Goal: Task Accomplishment & Management: Complete application form

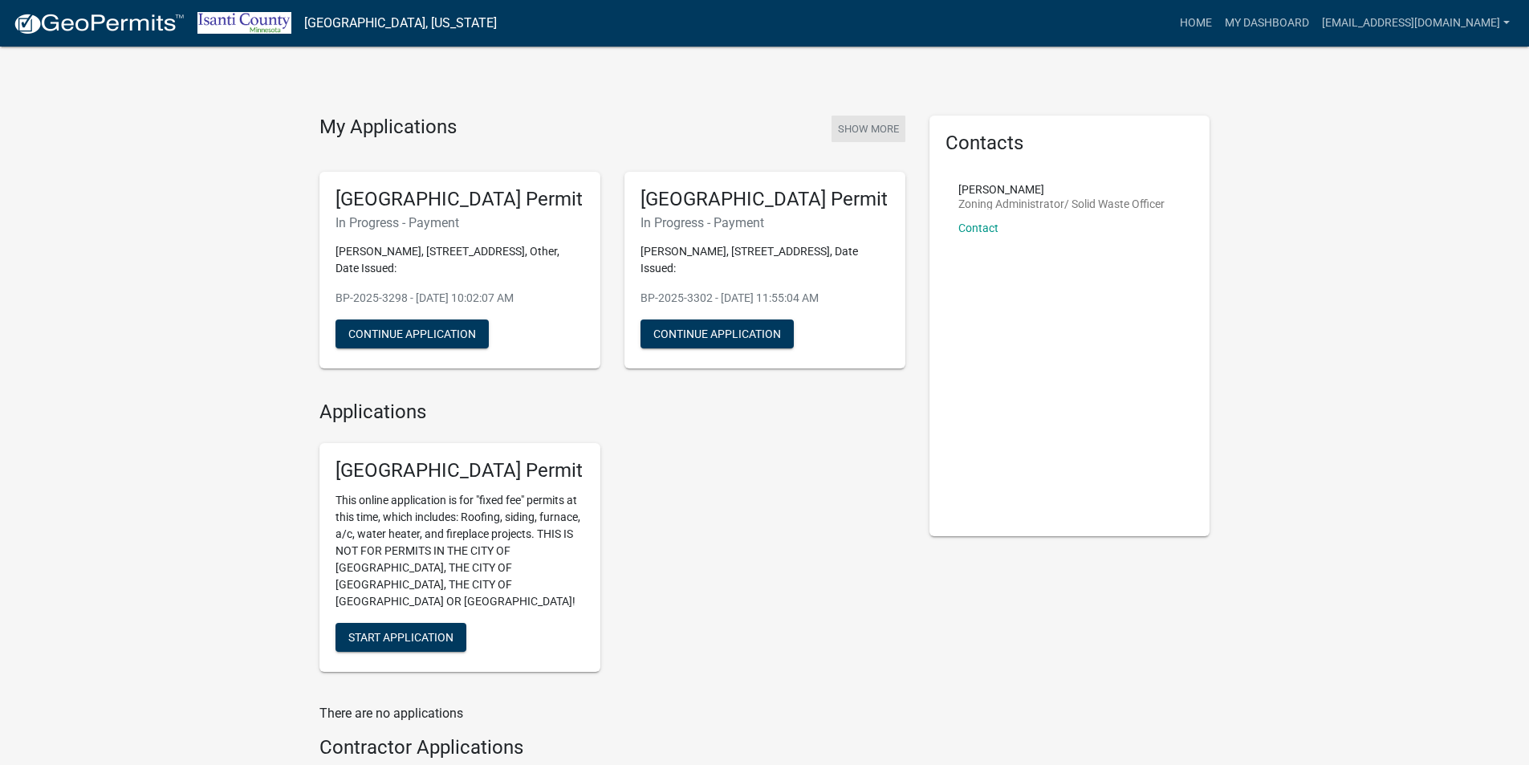
click at [845, 129] on button "Show More" at bounding box center [868, 129] width 74 height 26
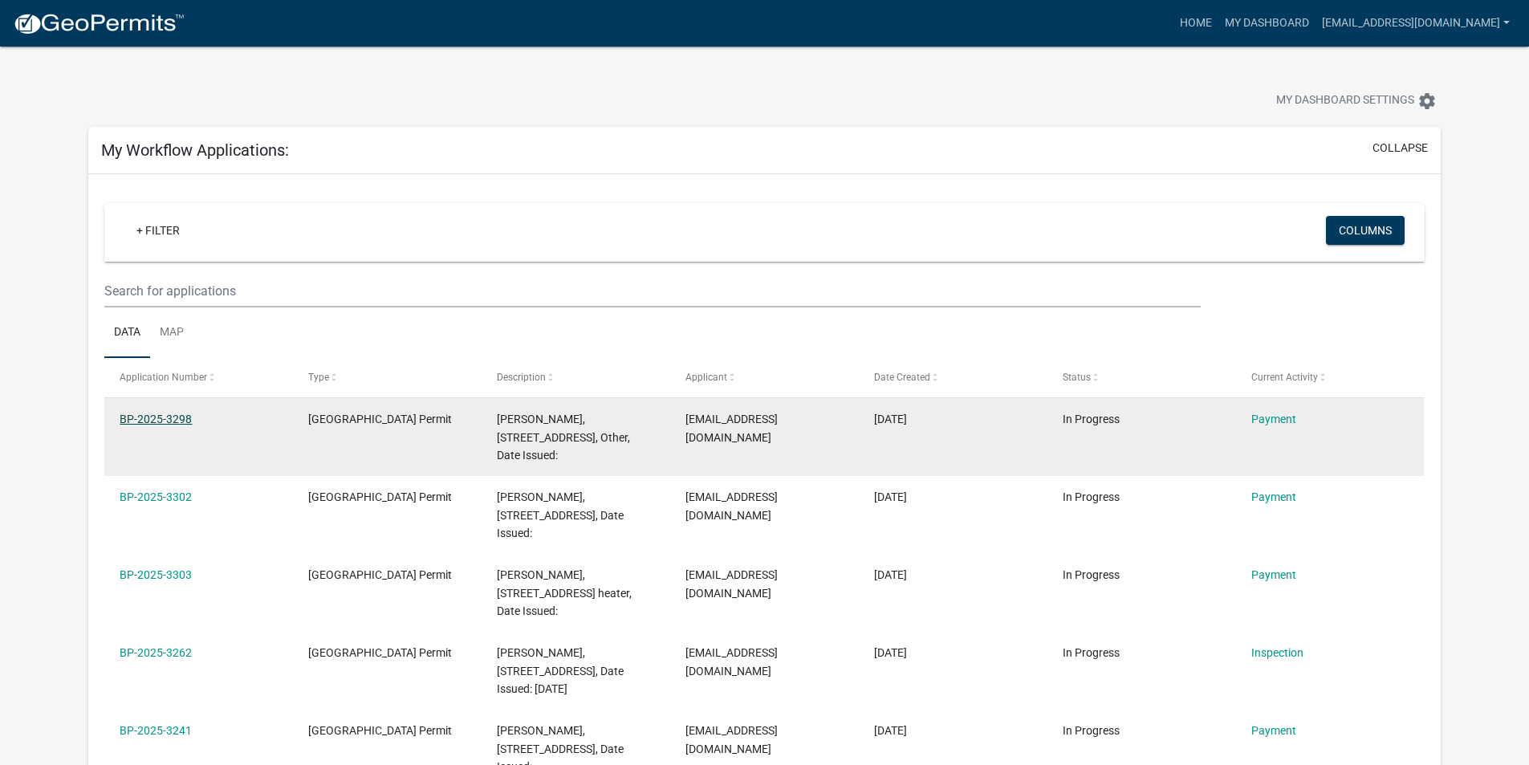
click at [139, 422] on link "BP-2025-3298" at bounding box center [156, 418] width 72 height 13
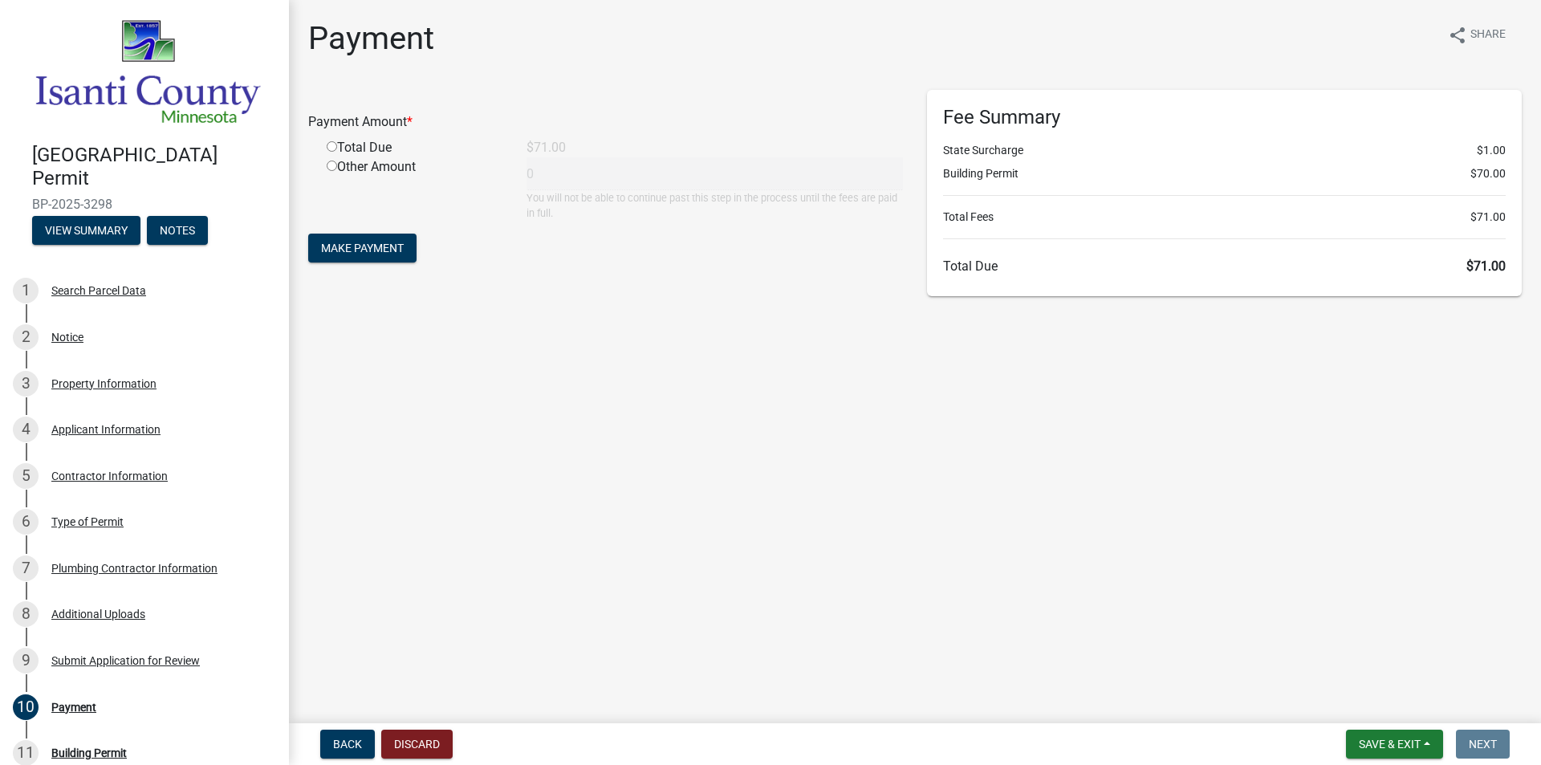
click at [331, 145] on input "radio" at bounding box center [332, 146] width 10 height 10
radio input "true"
type input "71"
click at [356, 240] on button "Make Payment" at bounding box center [362, 248] width 108 height 29
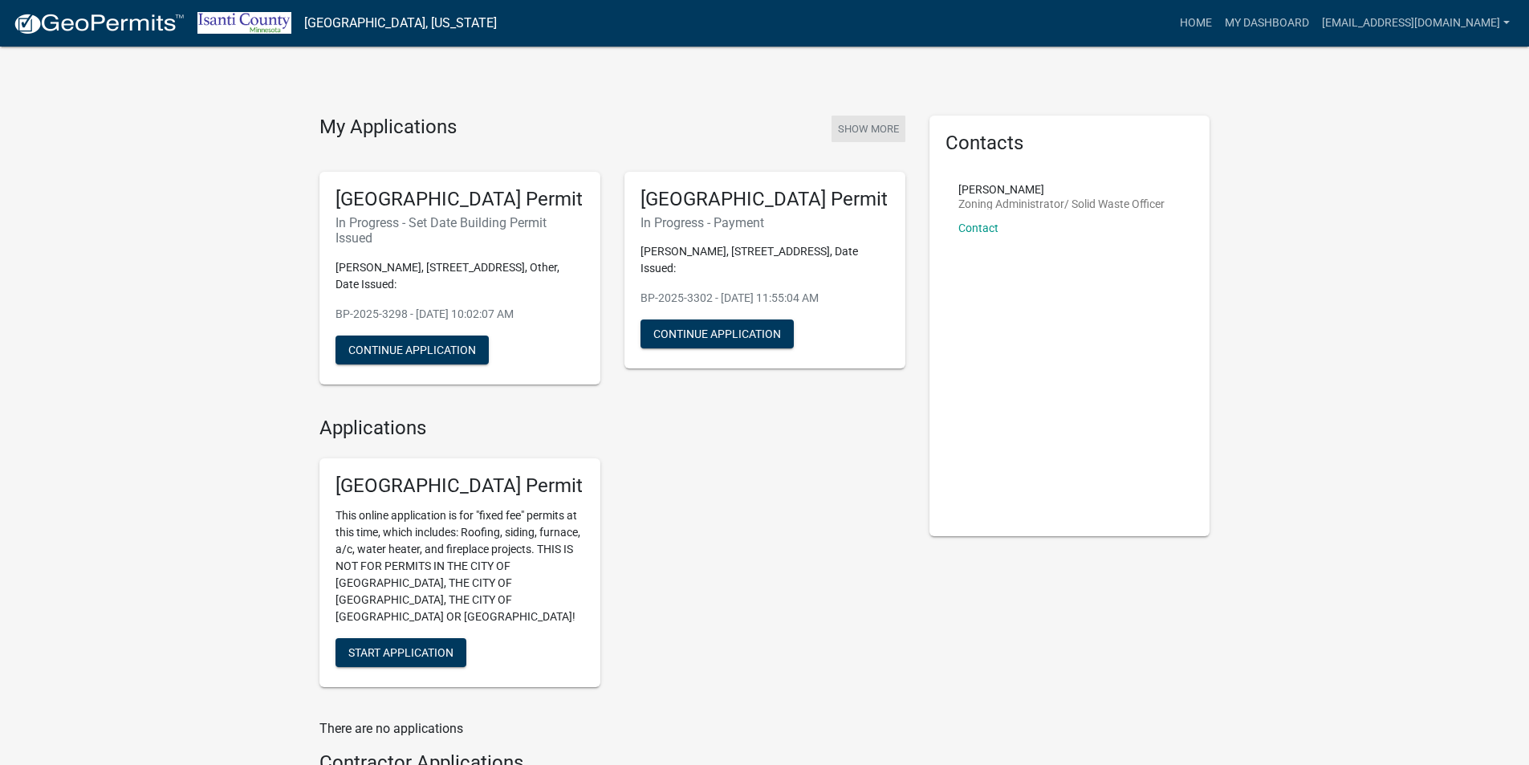
click at [863, 132] on button "Show More" at bounding box center [868, 129] width 74 height 26
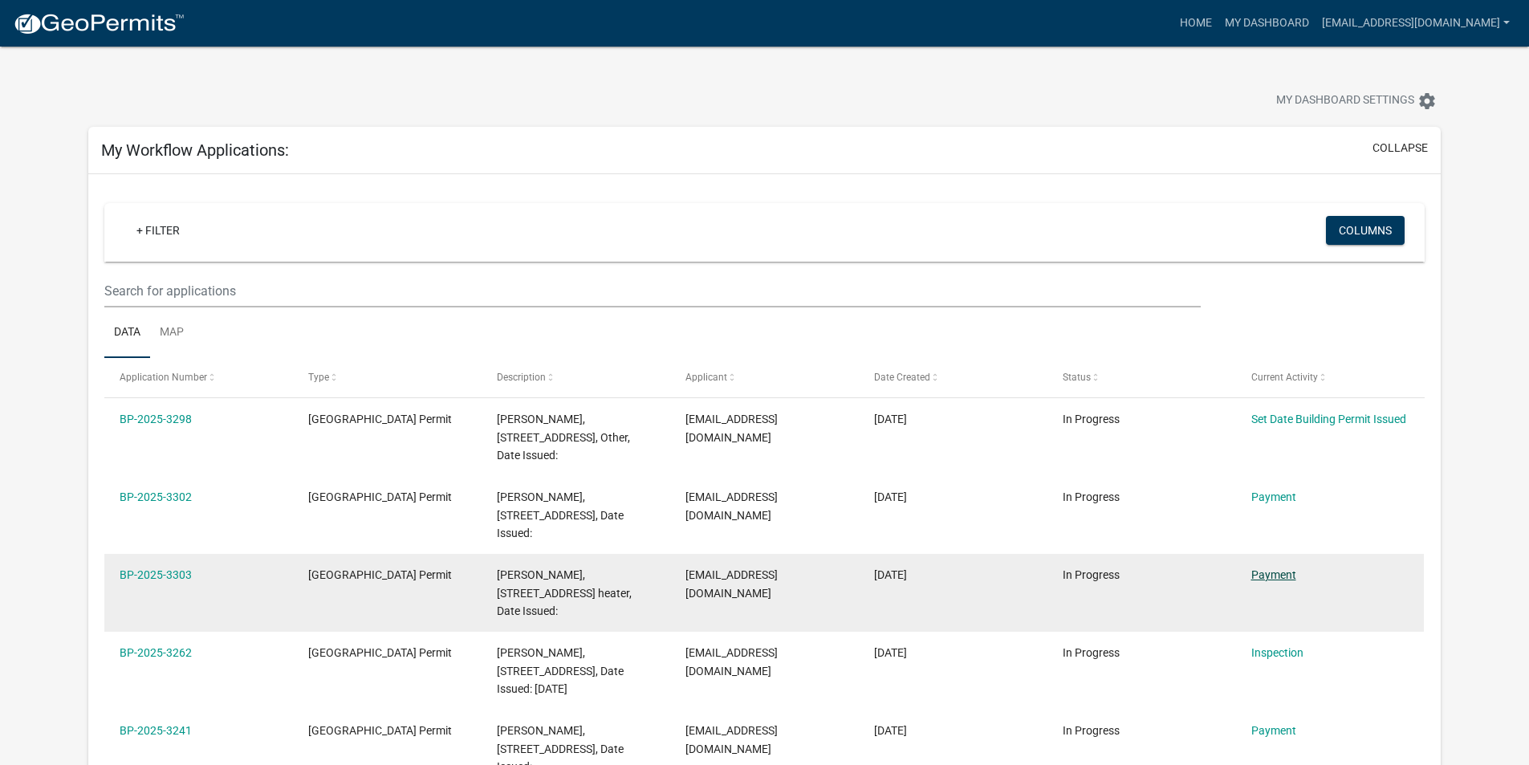
click at [1260, 571] on link "Payment" at bounding box center [1273, 574] width 45 height 13
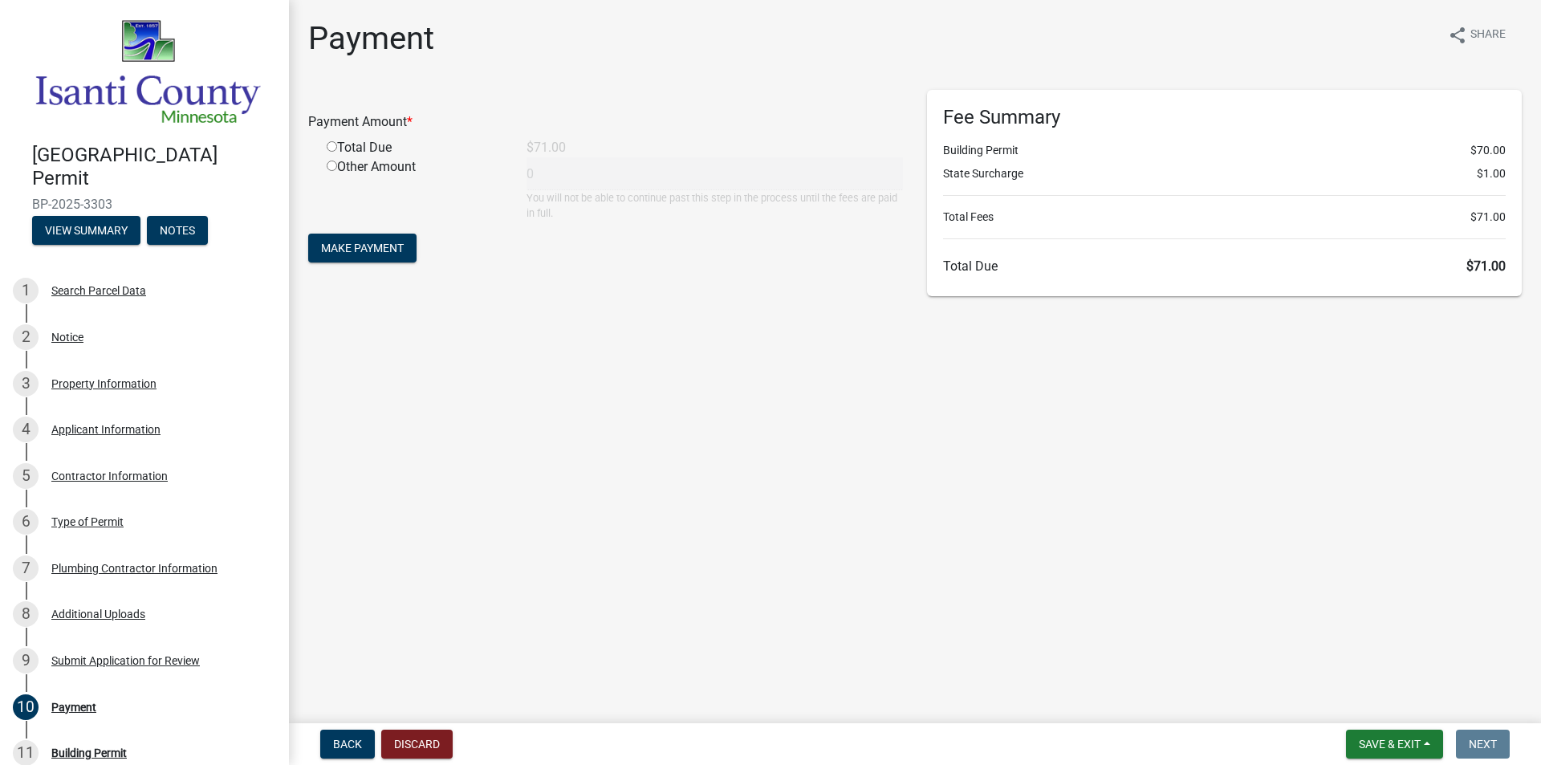
click at [331, 145] on input "radio" at bounding box center [332, 146] width 10 height 10
radio input "true"
type input "71"
click at [355, 259] on button "Make Payment" at bounding box center [362, 248] width 108 height 29
